Goal: Information Seeking & Learning: Learn about a topic

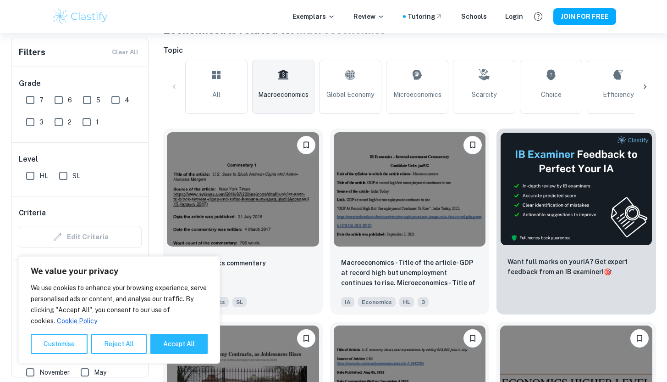
scroll to position [203, 0]
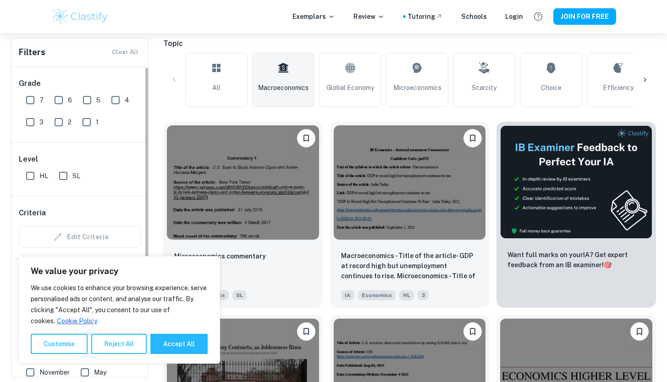
click at [24, 100] on input "7" at bounding box center [30, 100] width 18 height 18
checkbox input "true"
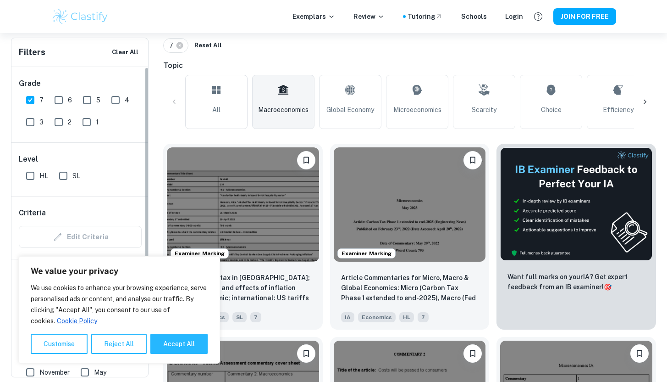
click at [26, 176] on input "HL" at bounding box center [30, 175] width 18 height 18
checkbox input "true"
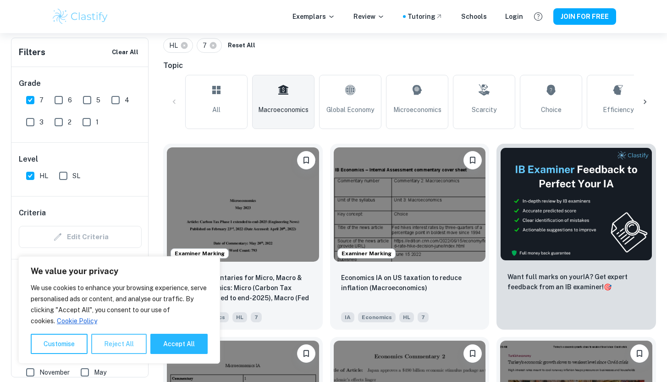
click at [107, 347] on button "Reject All" at bounding box center [118, 343] width 55 height 20
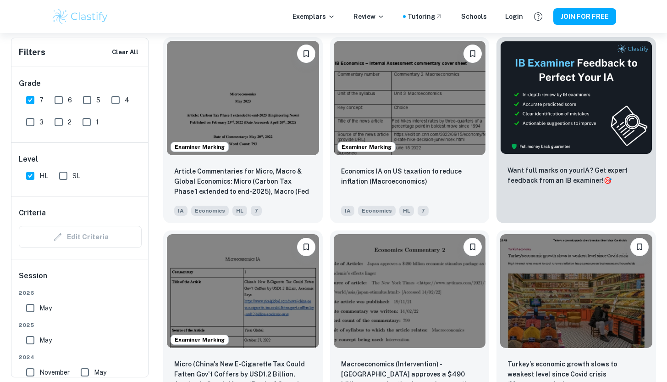
scroll to position [312, 0]
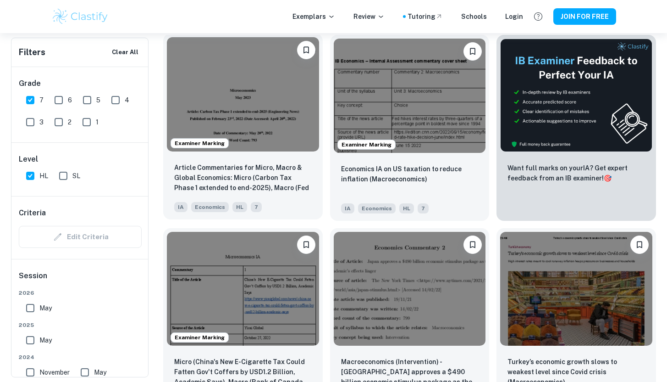
click at [238, 146] on img at bounding box center [243, 94] width 152 height 114
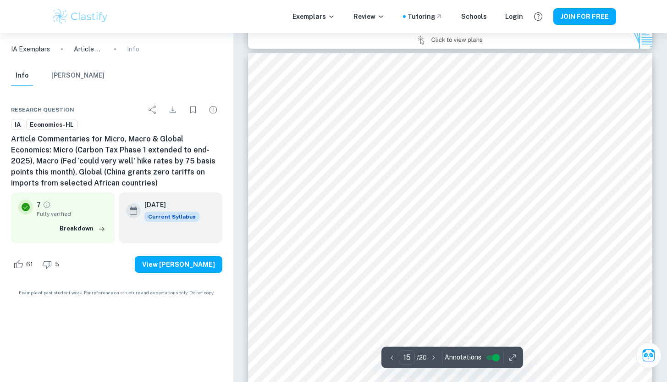
scroll to position [7640, 0]
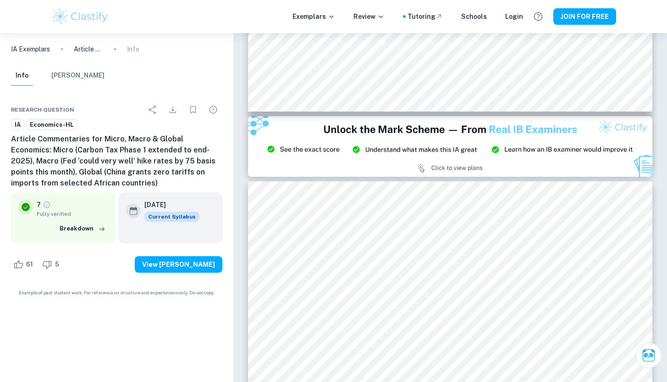
type input "14"
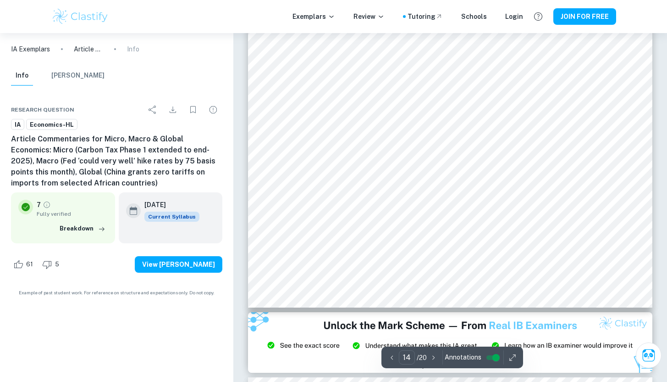
scroll to position [7203, 0]
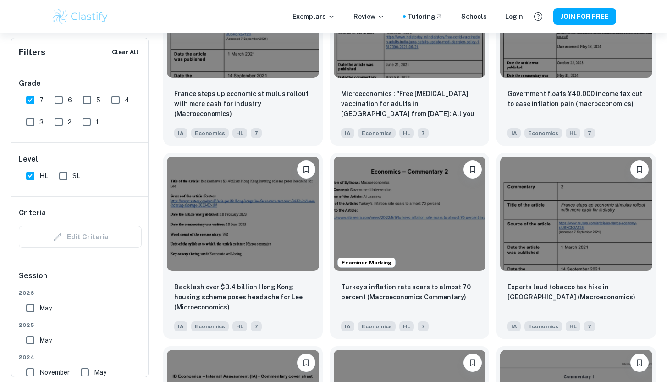
scroll to position [972, 0]
